Goal: Task Accomplishment & Management: Manage account settings

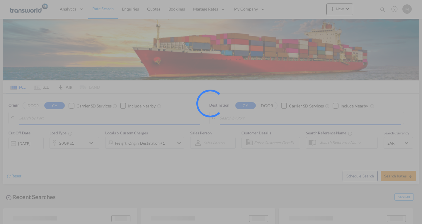
type input "Ad Dammam, SADMM"
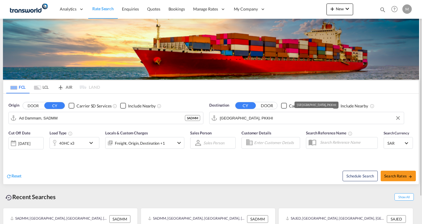
click at [248, 117] on input "[GEOGRAPHIC_DATA], PKKHI" at bounding box center [310, 118] width 181 height 9
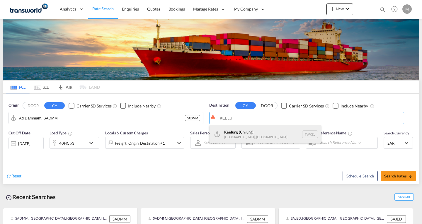
click at [248, 137] on div "Keelu ng ([GEOGRAPHIC_DATA]) [GEOGRAPHIC_DATA], [GEOGRAPHIC_DATA] TWKEL" at bounding box center [264, 134] width 111 height 18
type input "Keelung (Chilung), TWKEL"
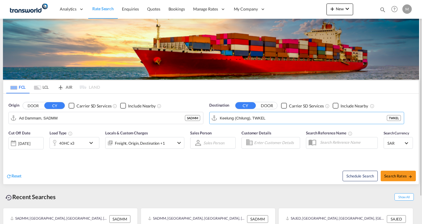
click at [74, 143] on div "40HC x3" at bounding box center [68, 143] width 36 height 12
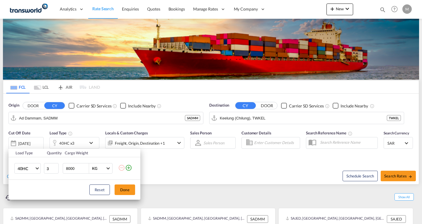
click at [339, 10] on div "Load Type Quantity Cargo Weight 40HC 20GP 40GP 40HC 45HC 20RE 40RE 40HR 20OT 40…" at bounding box center [211, 112] width 422 height 224
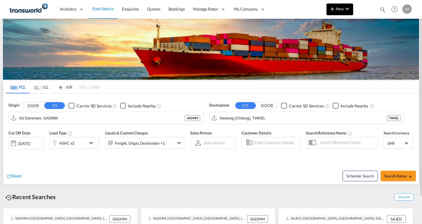
click at [340, 7] on span "New" at bounding box center [340, 8] width 22 height 5
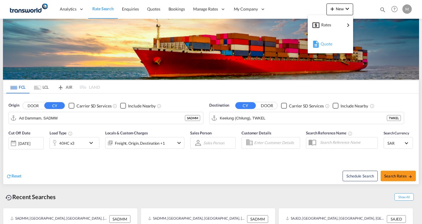
click at [327, 45] on span "Quote" at bounding box center [324, 44] width 6 height 12
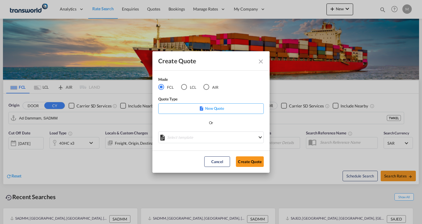
click at [218, 109] on p "New Quote" at bounding box center [210, 108] width 101 height 6
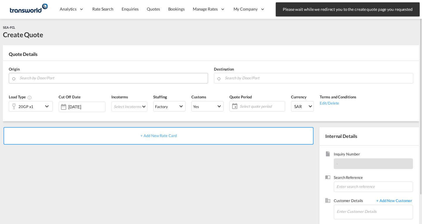
click at [60, 80] on input "Search by Door/Port" at bounding box center [112, 78] width 185 height 10
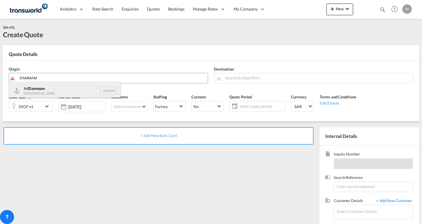
click at [41, 89] on div "Ad Dammam [GEOGRAPHIC_DATA] SADMM" at bounding box center [64, 91] width 111 height 18
type input "Ad Dammam, SADMM"
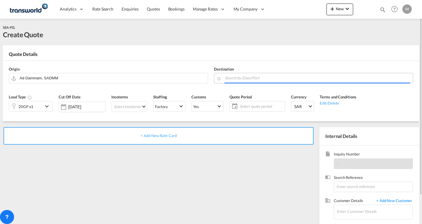
click at [239, 76] on input "Search by Door/Port" at bounding box center [317, 78] width 185 height 10
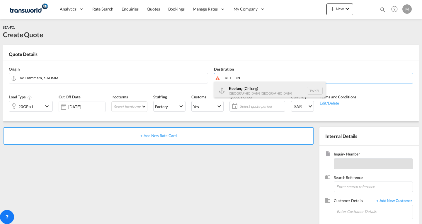
click at [246, 90] on div "Keelun g ([GEOGRAPHIC_DATA]) [GEOGRAPHIC_DATA], Province of [GEOGRAPHIC_DATA] T…" at bounding box center [269, 91] width 111 height 18
type input "Keelung (Chilung), TWKEL"
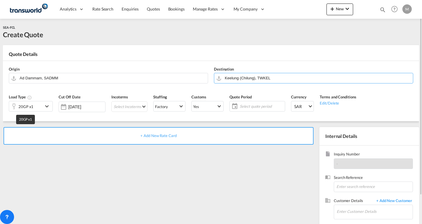
click at [30, 108] on div "20GP x1" at bounding box center [25, 107] width 15 height 8
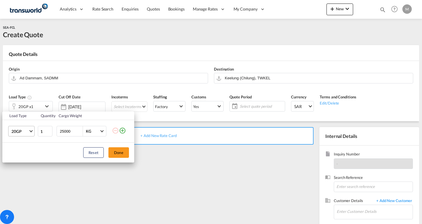
click at [21, 132] on span "20GP" at bounding box center [19, 132] width 17 height 6
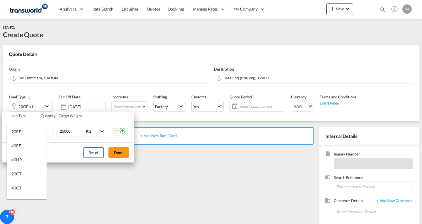
scroll to position [63, 0]
click at [19, 136] on div "40RE" at bounding box center [16, 139] width 10 height 6
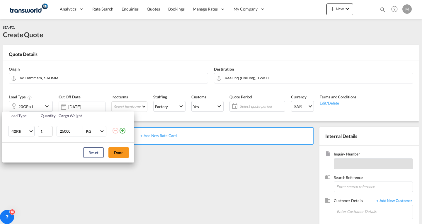
drag, startPoint x: 71, startPoint y: 132, endPoint x: 40, endPoint y: 132, distance: 31.4
click at [40, 132] on tr "40RE 1 25000 KG KG" at bounding box center [68, 131] width 132 height 23
type input "12000"
click at [112, 153] on button "Done" at bounding box center [118, 152] width 21 height 11
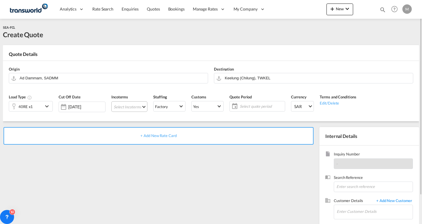
click at [123, 105] on md-select "Select Incoterms FOB - export Free on Board CPT - import Carrier Paid to EXW - …" at bounding box center [129, 106] width 36 height 11
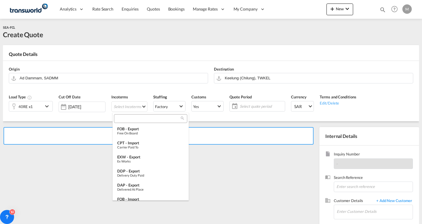
click at [129, 117] on input "search" at bounding box center [148, 118] width 65 height 5
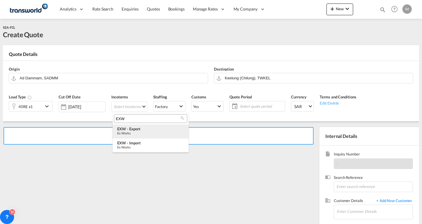
type input "EXW"
click at [132, 130] on div "EXW - export" at bounding box center [150, 129] width 67 height 5
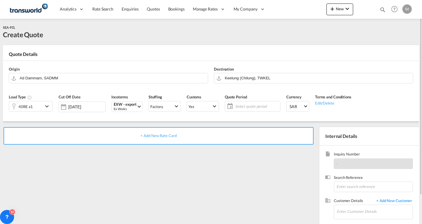
click at [254, 102] on span "Select quote period" at bounding box center [257, 106] width 47 height 8
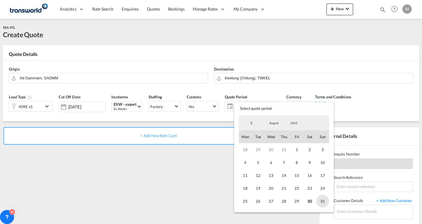
click at [324, 202] on span "31" at bounding box center [322, 201] width 13 height 13
click at [275, 124] on span "August" at bounding box center [274, 123] width 19 height 4
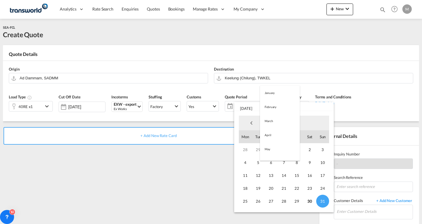
scroll to position [68, 0]
click at [274, 139] on md-option "September" at bounding box center [280, 137] width 40 height 14
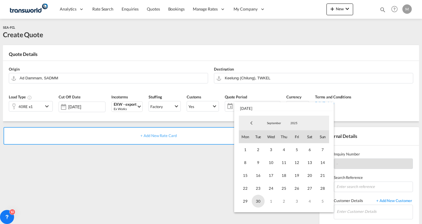
click at [257, 200] on span "30" at bounding box center [258, 201] width 13 height 13
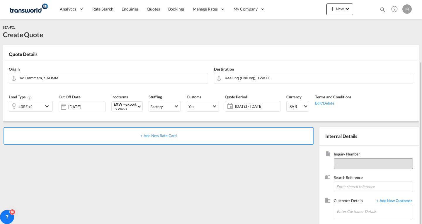
scroll to position [33, 0]
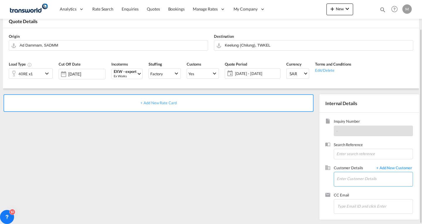
click at [339, 174] on input "Enter Customer Details" at bounding box center [375, 178] width 76 height 13
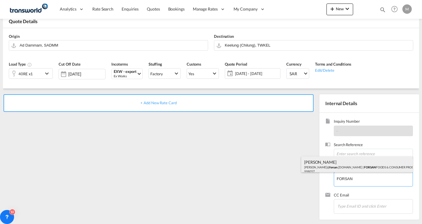
click at [332, 168] on div "[PERSON_NAME] [PERSON_NAME]@ forsan .[DOMAIN_NAME] | FORSAN FOODS & CONSUMER PR…" at bounding box center [356, 166] width 111 height 20
type input "FORSAN FOODS & CONSUMER PRODUCTS [DOMAIN_NAME]., [PERSON_NAME], [PERSON_NAME][E…"
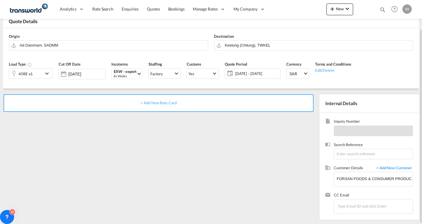
click at [155, 103] on span "+ Add New Rate Card" at bounding box center [158, 102] width 36 height 5
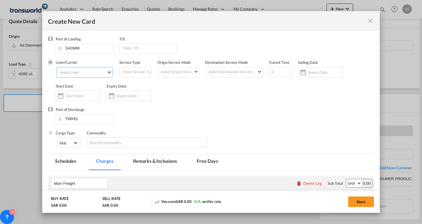
click at [85, 71] on md-select "Select Liner 2HM LOGISTICS D.O.O 2HM LOGISTICS D.O.O. / TWKS-KOPER 3P LOGISTICS…" at bounding box center [84, 72] width 57 height 11
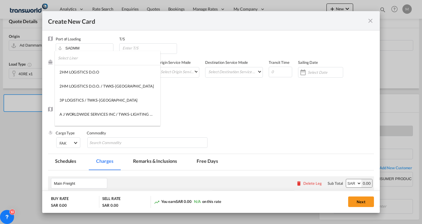
click at [82, 58] on input "search" at bounding box center [109, 58] width 102 height 14
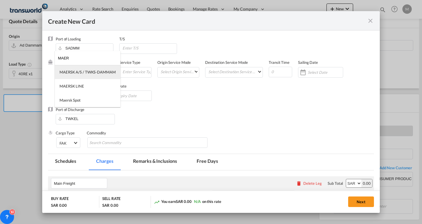
type input "MAER"
click at [88, 74] on div "MAERSK A/S / TWKS-DAMMAM" at bounding box center [87, 71] width 56 height 5
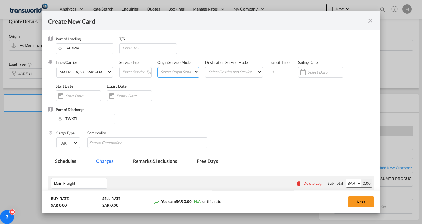
click at [182, 71] on md-select "Select Origin Service Mode SD [GEOGRAPHIC_DATA]" at bounding box center [179, 71] width 39 height 8
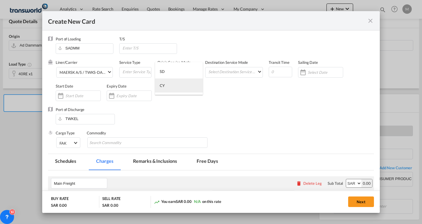
click at [162, 85] on div "CY" at bounding box center [162, 85] width 5 height 5
click at [231, 72] on md-select "Select Destination Service Mode SD [GEOGRAPHIC_DATA]" at bounding box center [235, 71] width 55 height 8
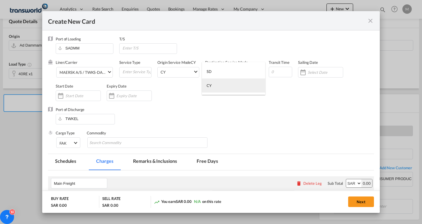
click at [208, 86] on div "CY" at bounding box center [209, 85] width 5 height 5
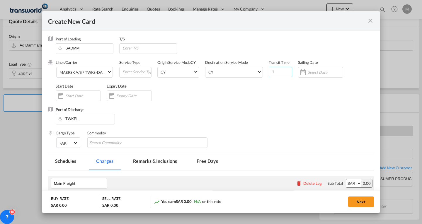
click at [277, 71] on input "Create New CardPort ..." at bounding box center [280, 72] width 23 height 11
type input "30"
click at [308, 72] on input "Create New CardPort ..." at bounding box center [325, 72] width 35 height 5
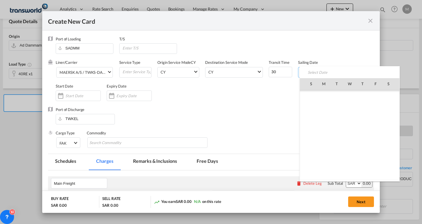
scroll to position [135646, 0]
drag, startPoint x: 389, startPoint y: 149, endPoint x: 378, endPoint y: 149, distance: 10.3
click at [389, 148] on span "30" at bounding box center [388, 148] width 12 height 12
type input "[DATE]"
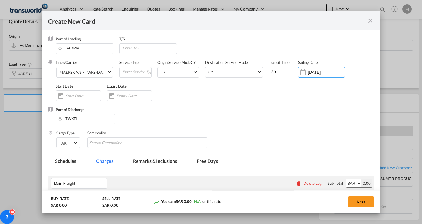
click at [70, 96] on input "Create New CardPort ..." at bounding box center [82, 95] width 35 height 5
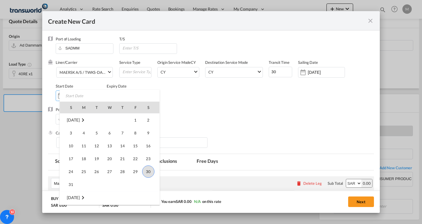
click at [150, 171] on span "30" at bounding box center [148, 172] width 12 height 12
type input "[DATE]"
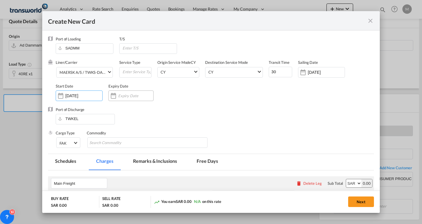
click at [130, 94] on input "Create New CardPort ..." at bounding box center [135, 95] width 35 height 5
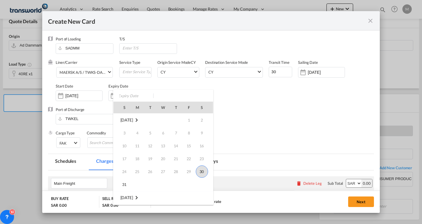
scroll to position [88, 0]
click at [152, 172] on span "30" at bounding box center [150, 174] width 12 height 12
type input "[DATE]"
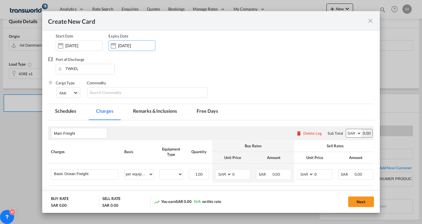
scroll to position [59, 0]
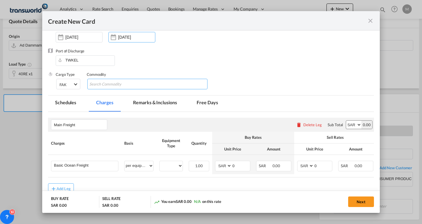
click at [111, 86] on input "Search Commodity" at bounding box center [116, 84] width 54 height 9
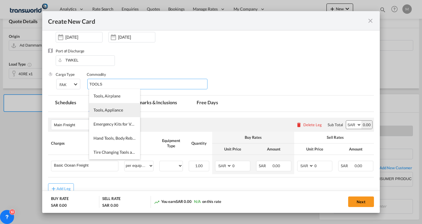
type input "TOOLS"
click at [119, 110] on span "Tools, Appliance" at bounding box center [107, 110] width 29 height 5
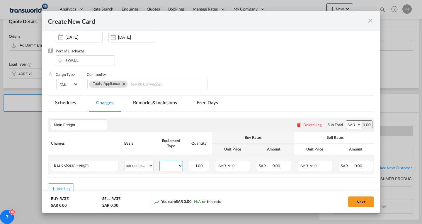
click at [168, 166] on select "40RE" at bounding box center [171, 166] width 23 height 8
select select "40RE"
click at [160, 162] on select "40RE" at bounding box center [171, 166] width 23 height 8
drag, startPoint x: 235, startPoint y: 166, endPoint x: 222, endPoint y: 166, distance: 13.2
click at [222, 166] on md-input-container "AED AFN ALL AMD ANG AOA ARS AUD AWG AZN BAM BBD BDT BGN BHD BIF BMD BND [PERSON…" at bounding box center [232, 166] width 35 height 11
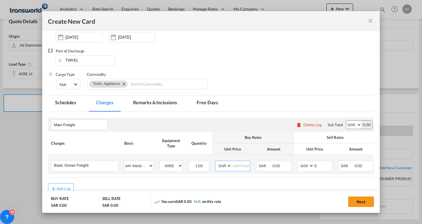
click at [222, 164] on select "AED AFN ALL AMD ANG AOA ARS AUD AWG AZN BAM BBD BDT BGN BHD BIF BMD BND [PERSON…" at bounding box center [223, 166] width 15 height 8
select select "string:USD"
click at [216, 162] on select "AED AFN ALL AMD ANG AOA ARS AUD AWG AZN BAM BBD BDT BGN BHD BIF BMD BND [PERSON…" at bounding box center [223, 166] width 15 height 8
type input "2800"
click at [304, 168] on select "AED AFN ALL AMD ANG AOA ARS AUD AWG AZN BAM BBD BDT BGN BHD BIF BMD BND [PERSON…" at bounding box center [305, 166] width 15 height 8
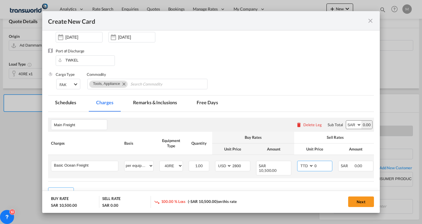
click at [298, 162] on select "AED AFN ALL AMD ANG AOA ARS AUD AWG AZN BAM BBD BDT BGN BHD BIF BMD BND [PERSON…" at bounding box center [305, 166] width 15 height 8
drag, startPoint x: 304, startPoint y: 168, endPoint x: 302, endPoint y: 163, distance: 4.6
click at [304, 168] on select "AED AFN ALL AMD ANG AOA ARS AUD AWG AZN BAM BBD BDT BGN BHD BIF BMD BND [PERSON…" at bounding box center [305, 166] width 15 height 8
select select "string:USD"
click at [298, 162] on select "AED AFN ALL AMD ANG AOA ARS AUD AWG AZN BAM BBD BDT BGN BHD BIF BMD BND [PERSON…" at bounding box center [305, 166] width 15 height 8
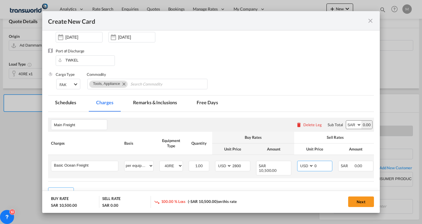
click at [326, 165] on input "0" at bounding box center [323, 165] width 18 height 9
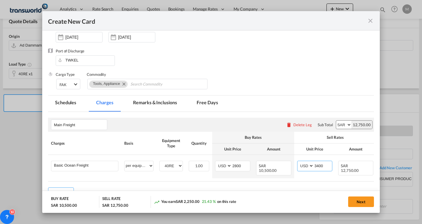
type input "3400"
drag, startPoint x: 321, startPoint y: 183, endPoint x: 371, endPoint y: 181, distance: 49.6
click at [371, 181] on md-dialog-content "Port of Loading [GEOGRAPHIC_DATA] T/S Liner/Carrier MAERSK A/S / TWKS-DAMMAM Se…" at bounding box center [211, 121] width 338 height 183
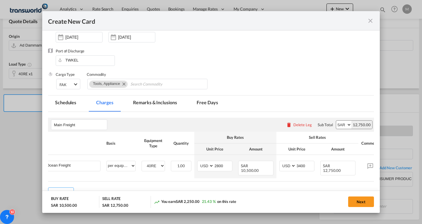
drag, startPoint x: 365, startPoint y: 202, endPoint x: 232, endPoint y: 147, distance: 144.5
click at [365, 202] on button "Next" at bounding box center [361, 202] width 26 height 11
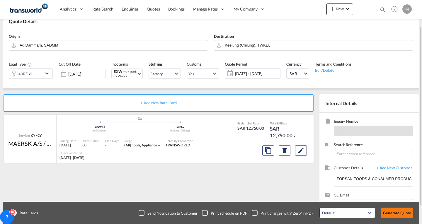
click at [408, 211] on button "Generate Quote" at bounding box center [397, 213] width 32 height 11
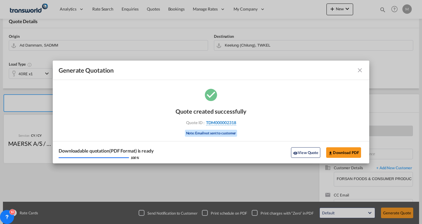
click at [232, 123] on span "TDM000002318" at bounding box center [221, 122] width 30 height 5
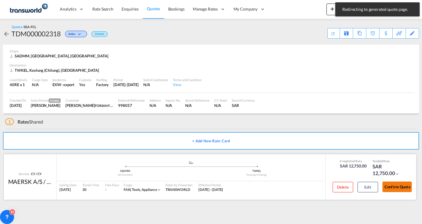
click at [403, 189] on button "Confirm Quote" at bounding box center [396, 187] width 29 height 11
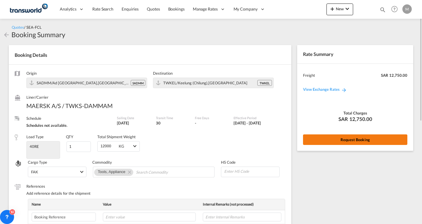
click at [343, 140] on button "Request Booking" at bounding box center [355, 139] width 104 height 11
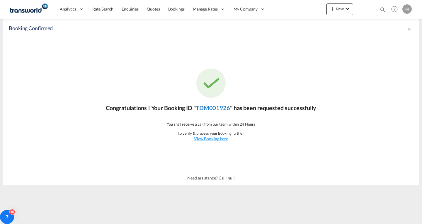
click at [217, 108] on link "TDM001926" at bounding box center [213, 107] width 34 height 7
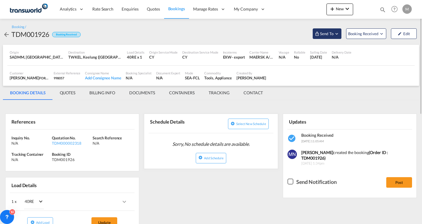
click at [336, 35] on md-icon "Open demo menu" at bounding box center [336, 33] width 5 height 5
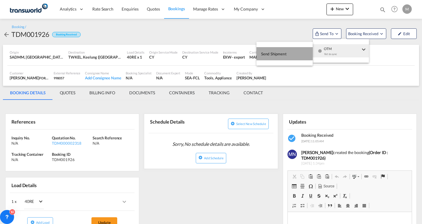
click at [276, 54] on span "Send Shipment" at bounding box center [273, 53] width 25 height 9
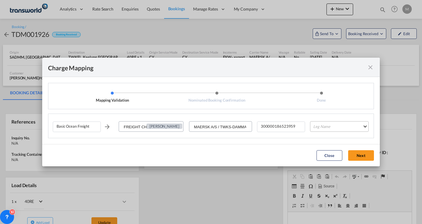
click at [323, 126] on md-select "Leg Name HANDLING ORIGIN VESSEL HANDLING DESTINATION OTHERS TL PICK UP CUSTOMS …" at bounding box center [339, 126] width 59 height 11
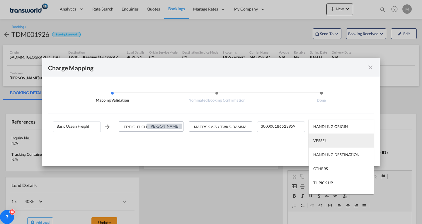
click at [326, 140] on md-option "VESSEL" at bounding box center [341, 141] width 65 height 14
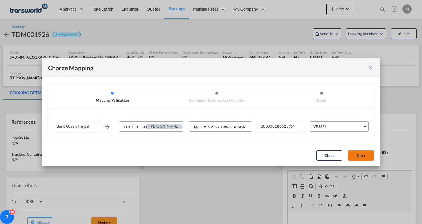
click at [363, 156] on button "Next" at bounding box center [361, 155] width 26 height 11
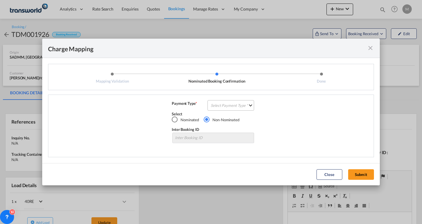
click at [237, 106] on md-select "Select Payment Type COLLECT PREPAID" at bounding box center [230, 105] width 47 height 11
click at [221, 119] on div "PREPAID" at bounding box center [219, 119] width 16 height 5
click at [366, 172] on button "Submit" at bounding box center [361, 174] width 26 height 11
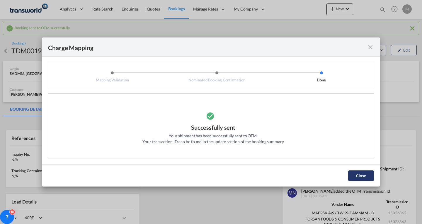
click at [357, 177] on button "Close" at bounding box center [361, 176] width 26 height 11
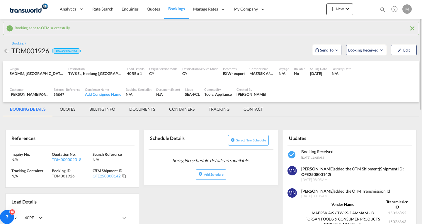
scroll to position [59, 0]
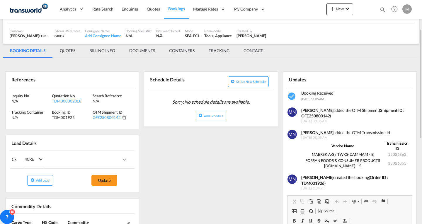
click at [311, 115] on strong "(Shipment ID : OFE250800142)" at bounding box center [352, 113] width 103 height 11
copy strong "OFE250800142"
